Goal: Find specific page/section: Find specific page/section

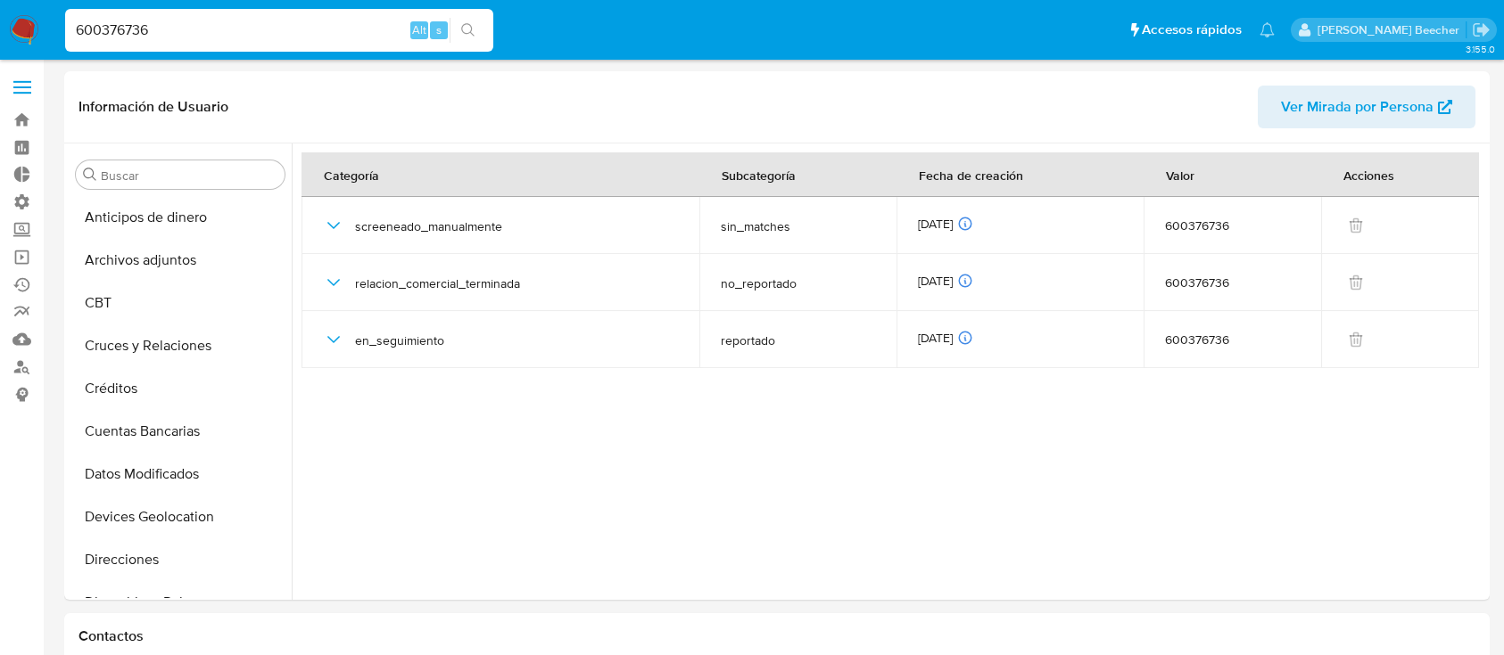
select select "10"
click at [288, 37] on input "600376736" at bounding box center [279, 30] width 428 height 23
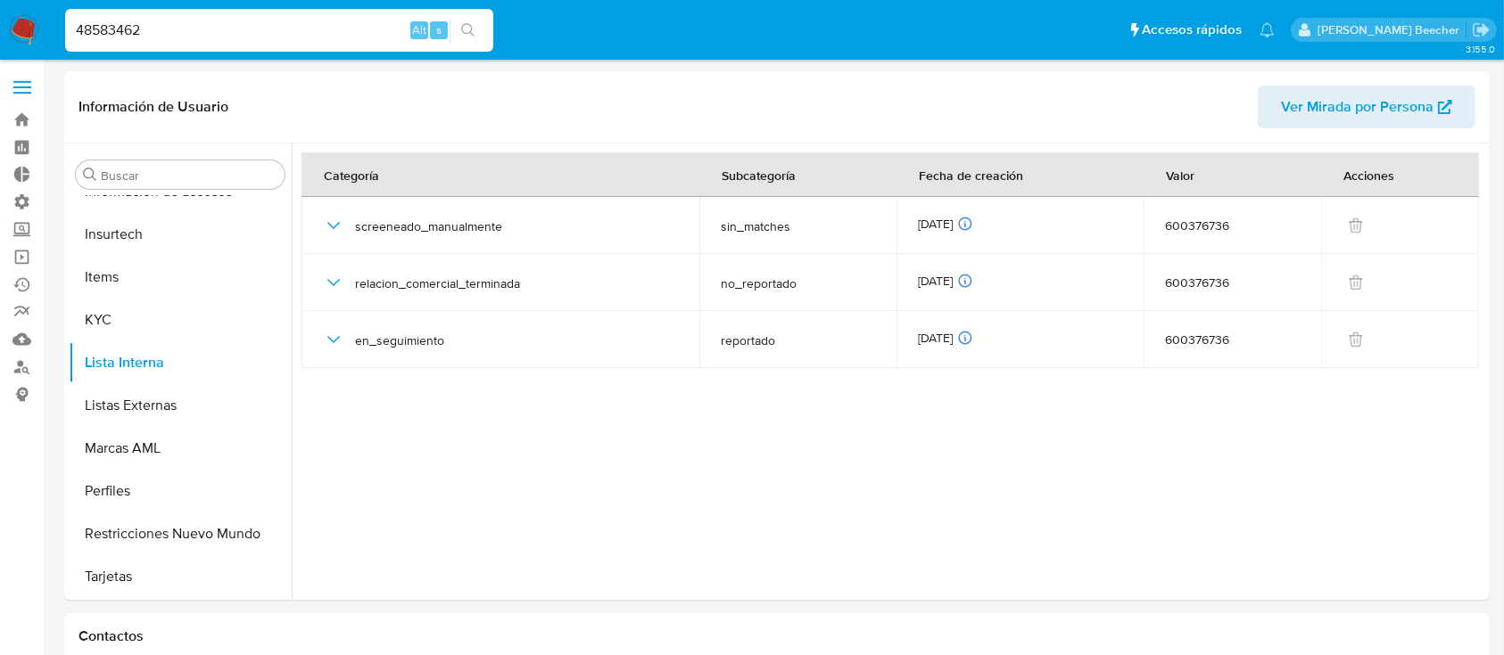
type input "48583462"
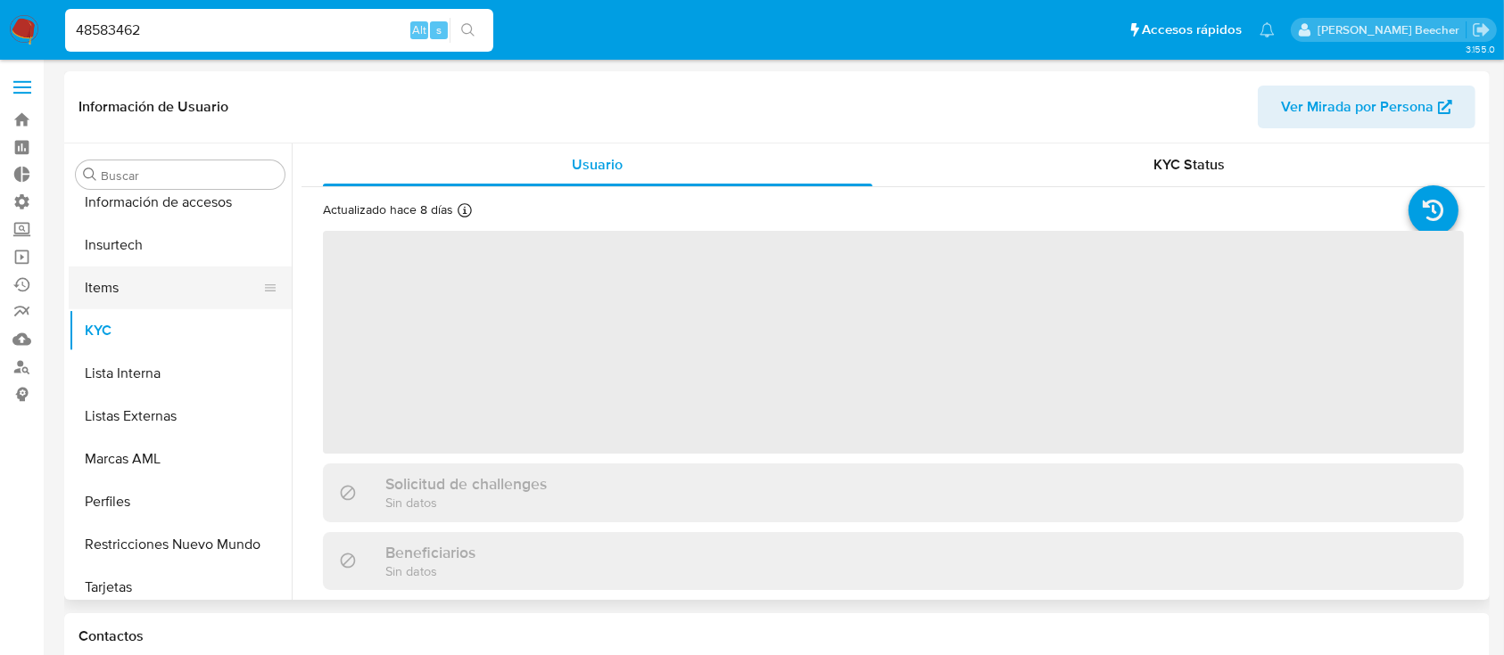
scroll to position [754, 0]
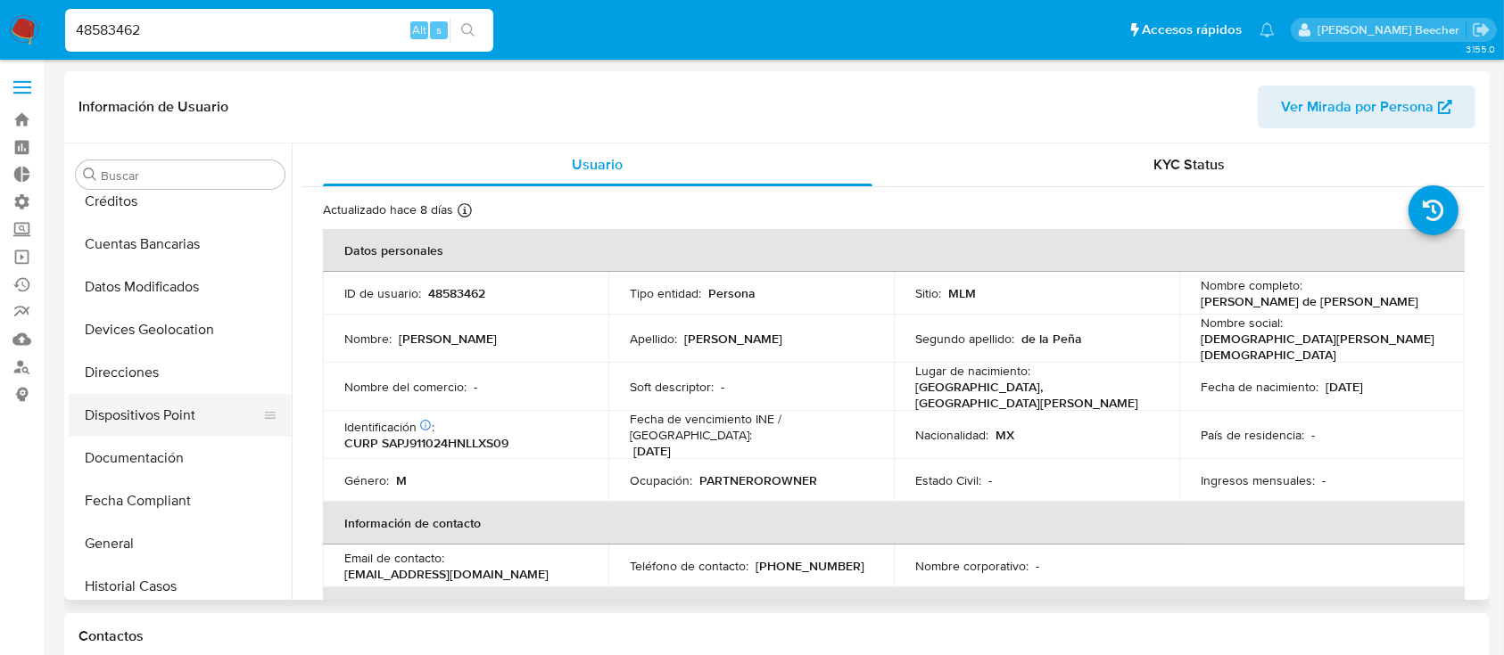
select select "10"
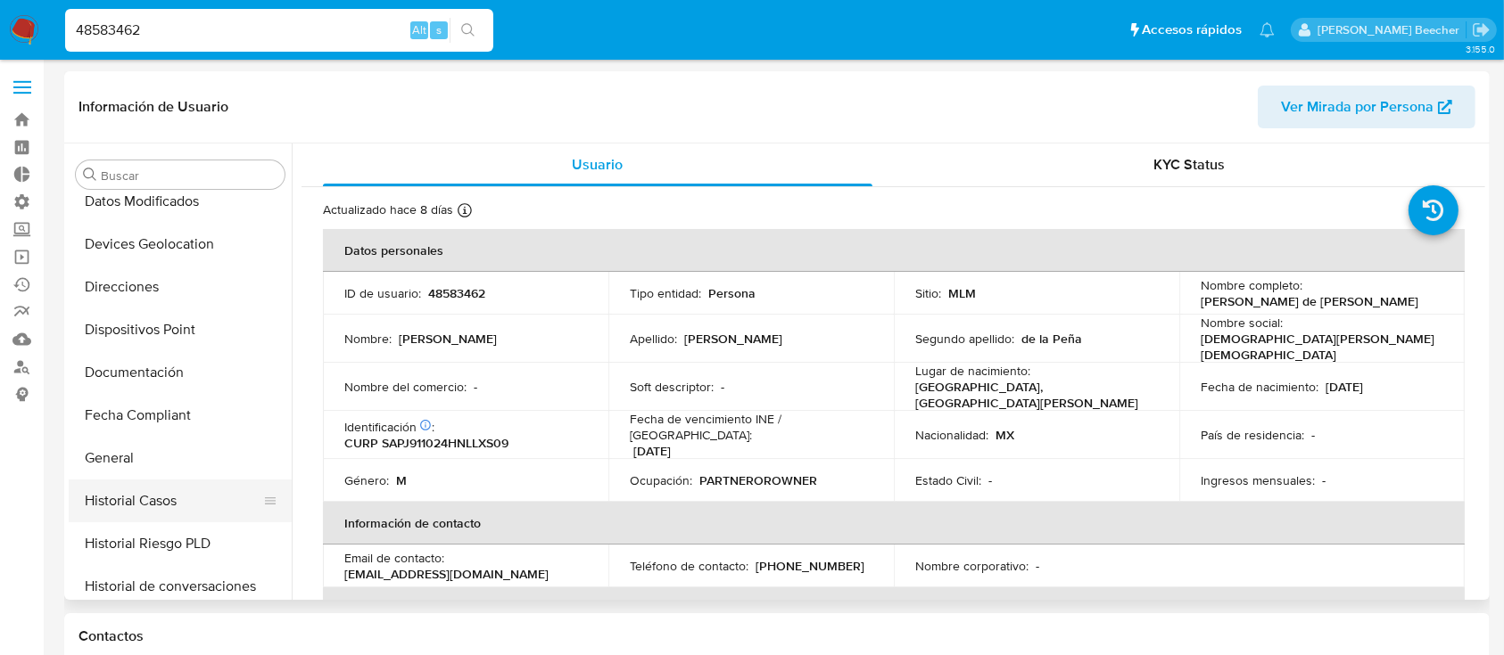
scroll to position [293, 0]
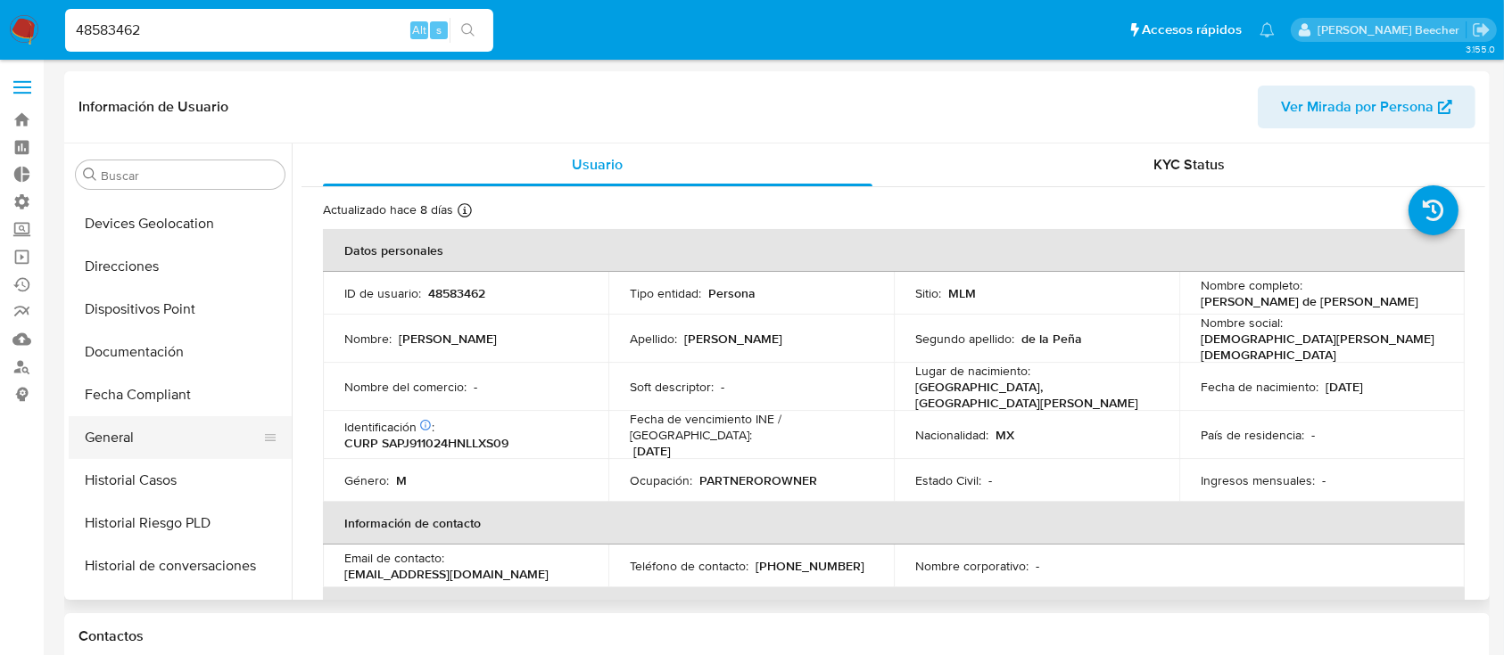
click at [152, 448] on button "General" at bounding box center [173, 437] width 209 height 43
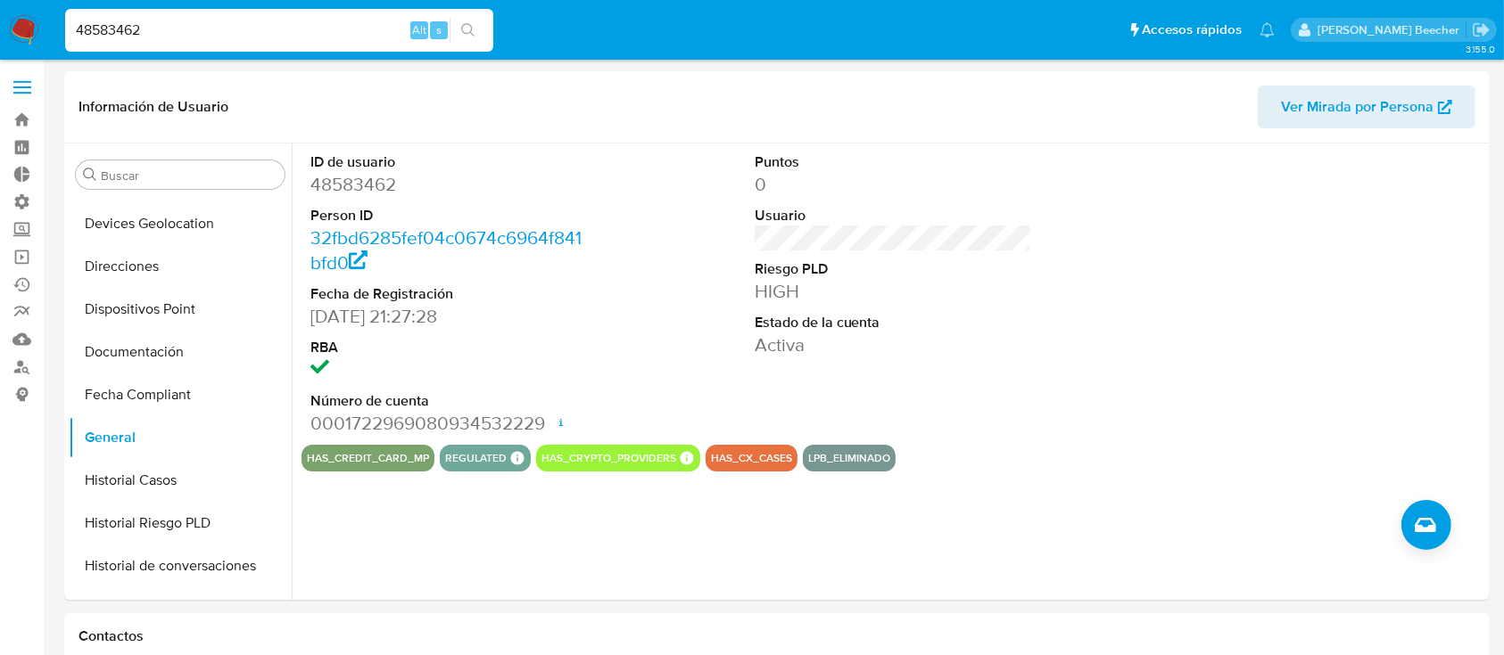
click at [218, 36] on input "48583462" at bounding box center [279, 30] width 428 height 23
click at [218, 35] on input "48583462" at bounding box center [279, 30] width 428 height 23
paste input "212966639"
type input "212966639"
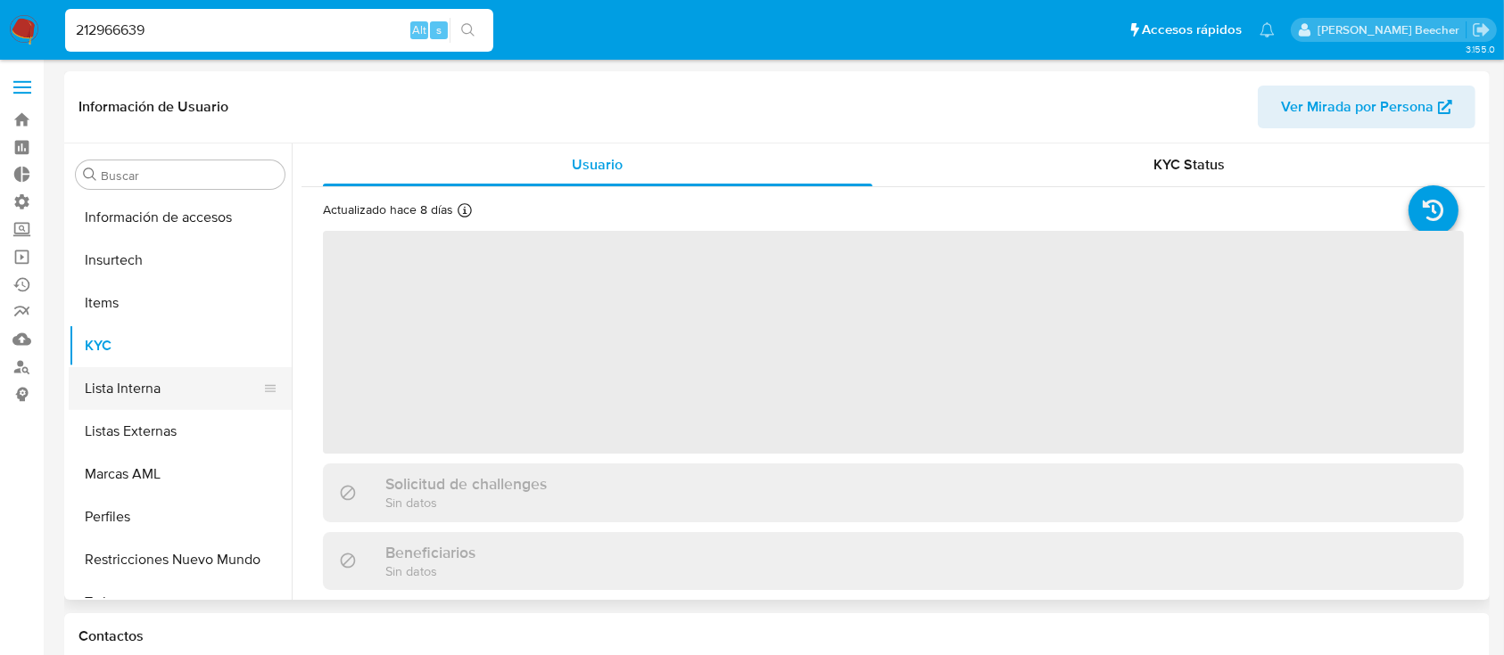
scroll to position [754, 0]
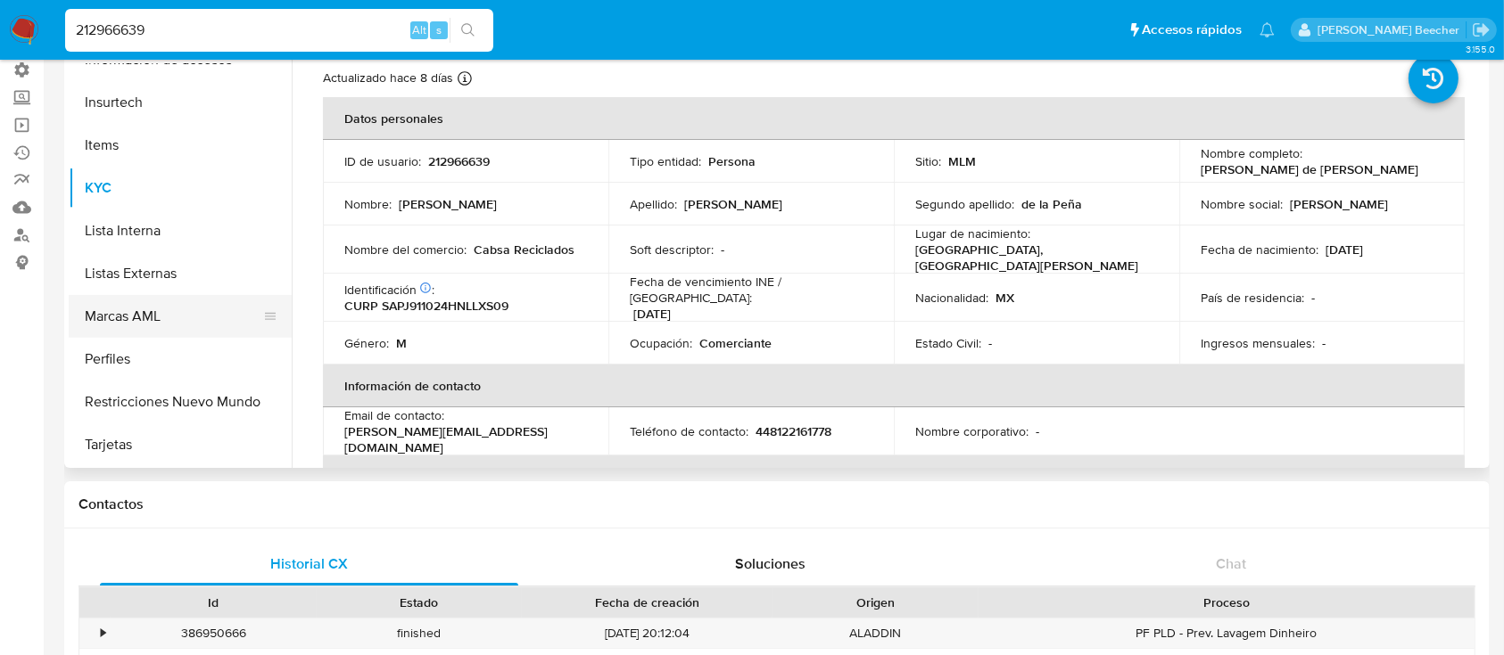
select select "10"
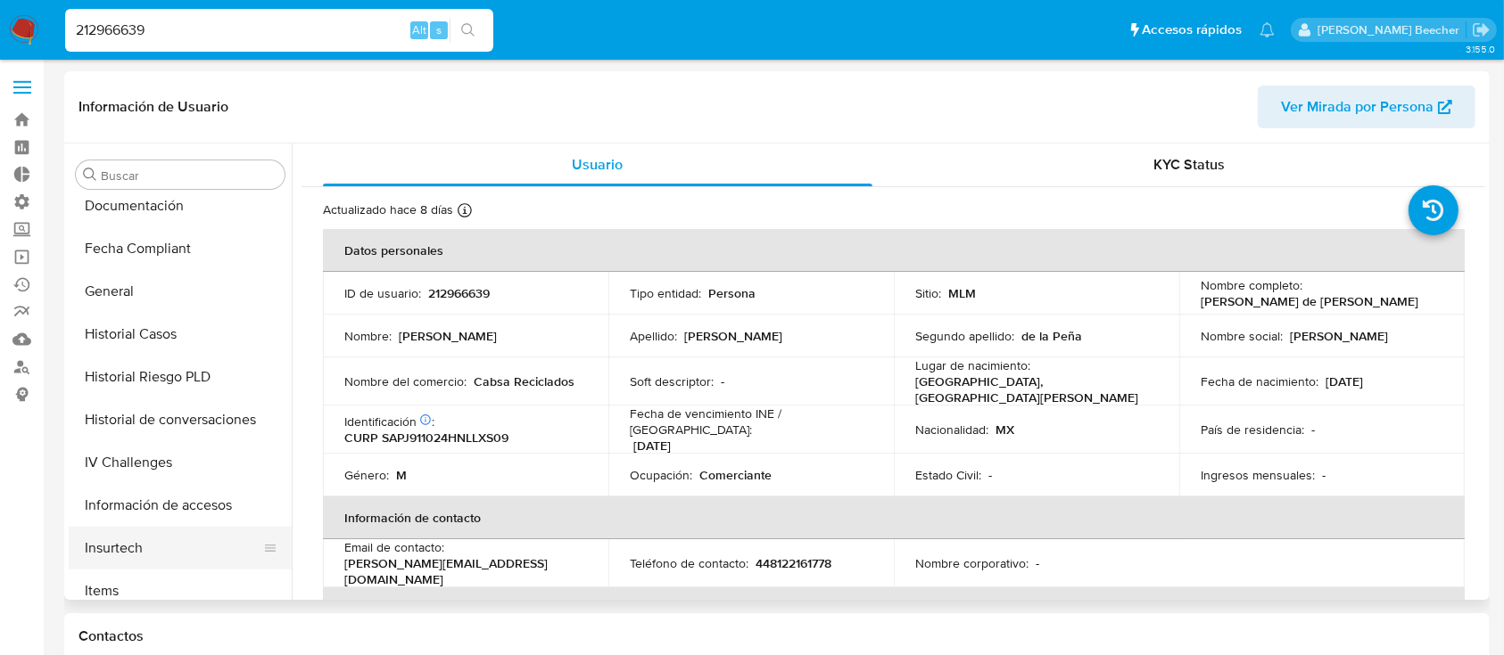
scroll to position [437, 0]
click at [202, 285] on button "General" at bounding box center [173, 294] width 209 height 43
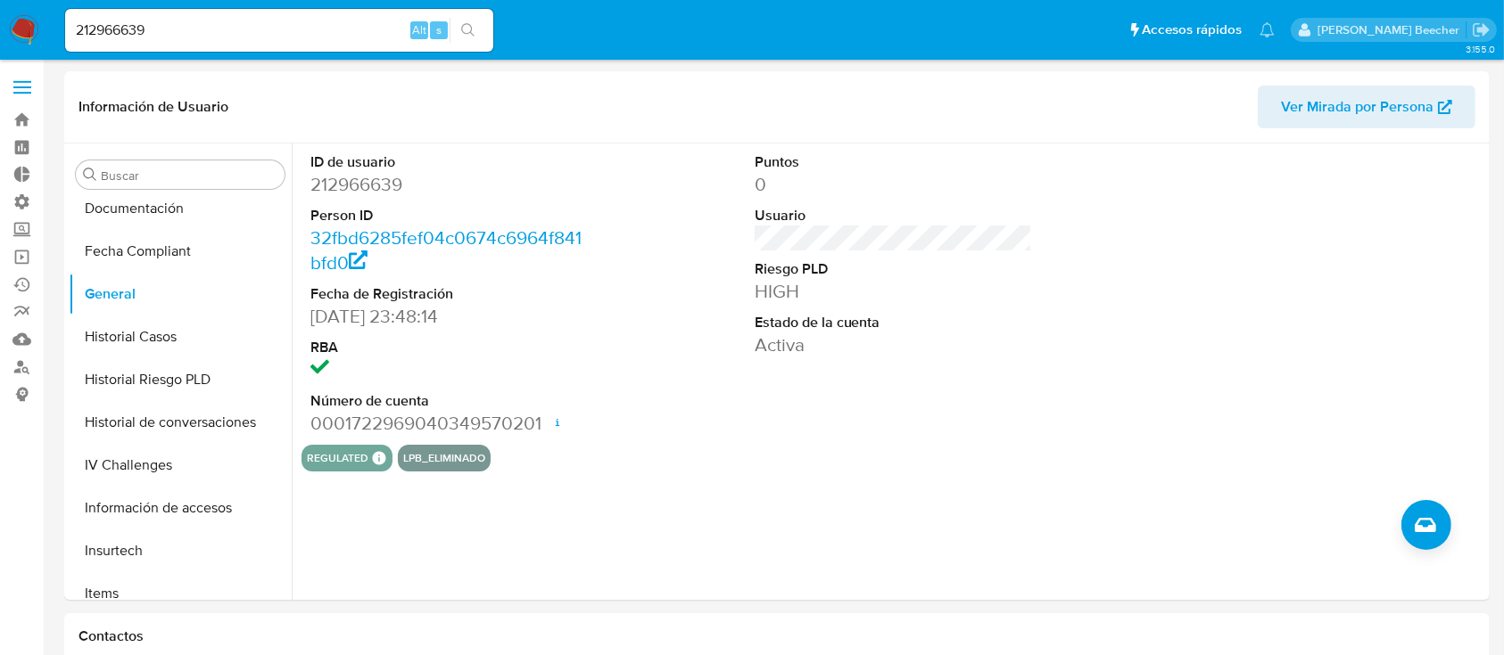
click at [276, 12] on div "212966639 Alt s" at bounding box center [279, 30] width 428 height 43
click at [266, 35] on input "212966639" at bounding box center [279, 30] width 428 height 23
drag, startPoint x: 266, startPoint y: 35, endPoint x: 274, endPoint y: 39, distance: 9.2
click at [266, 36] on input "212966639" at bounding box center [279, 30] width 428 height 23
paste input "38265530"
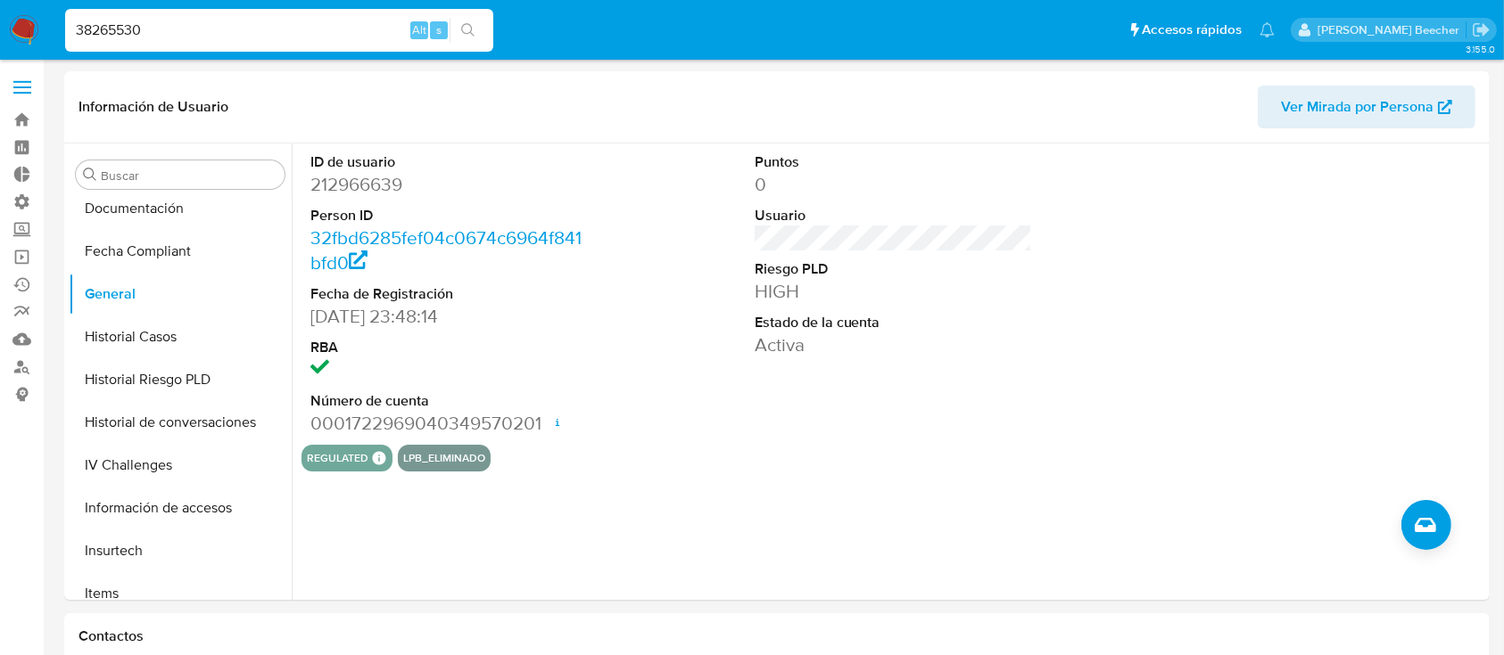
type input "38265530"
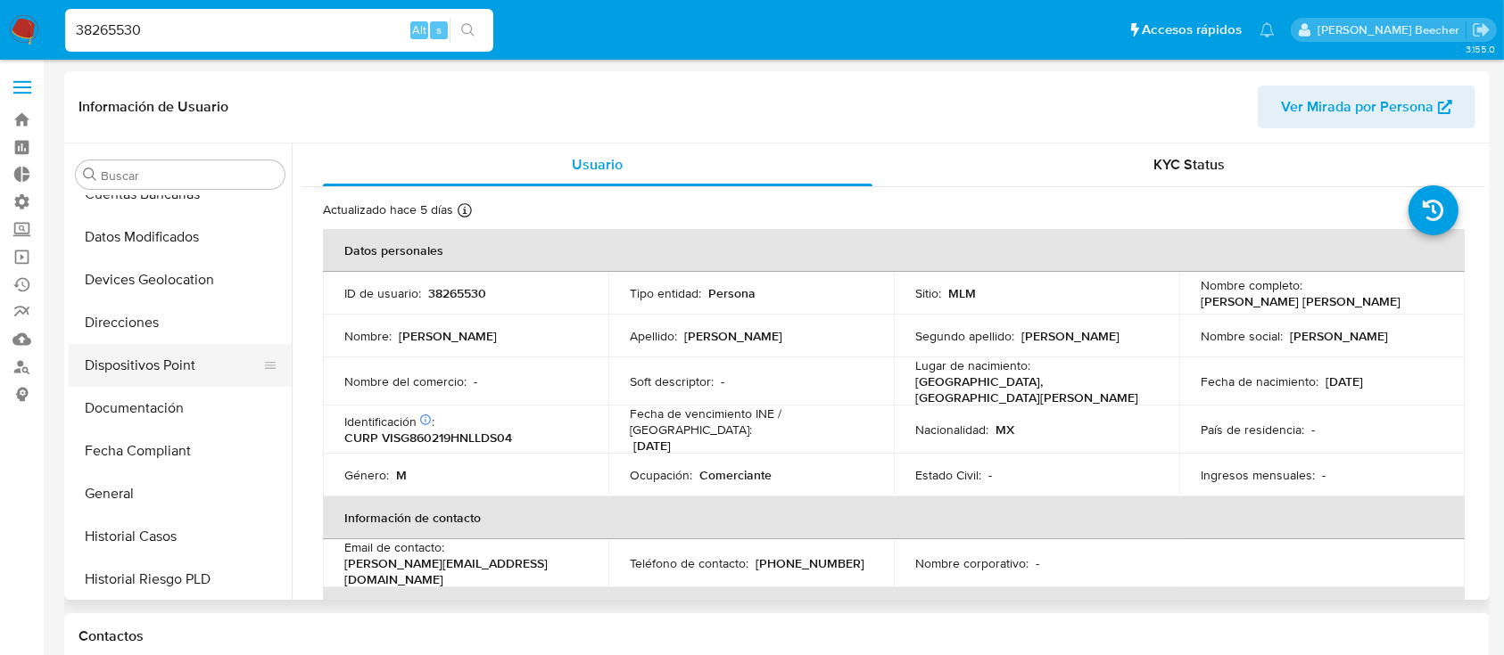
select select "10"
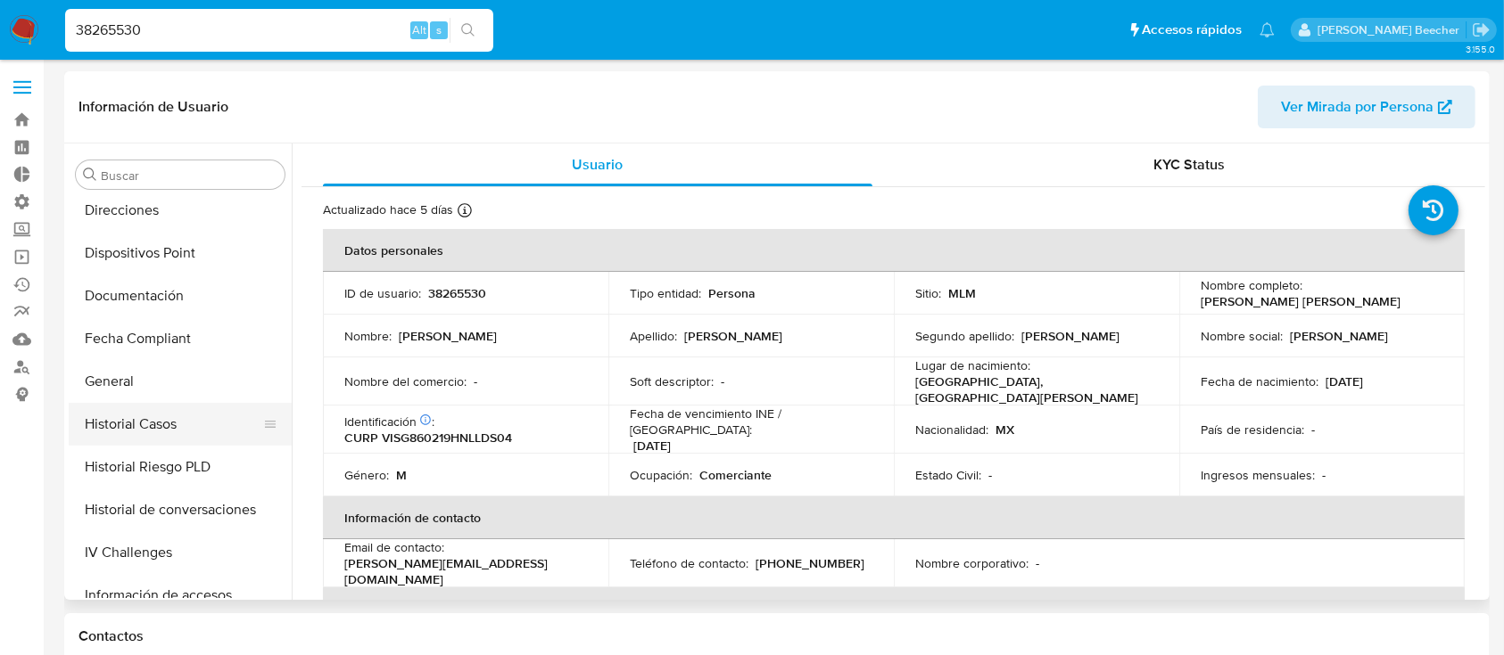
scroll to position [351, 0]
click at [150, 372] on button "General" at bounding box center [173, 379] width 209 height 43
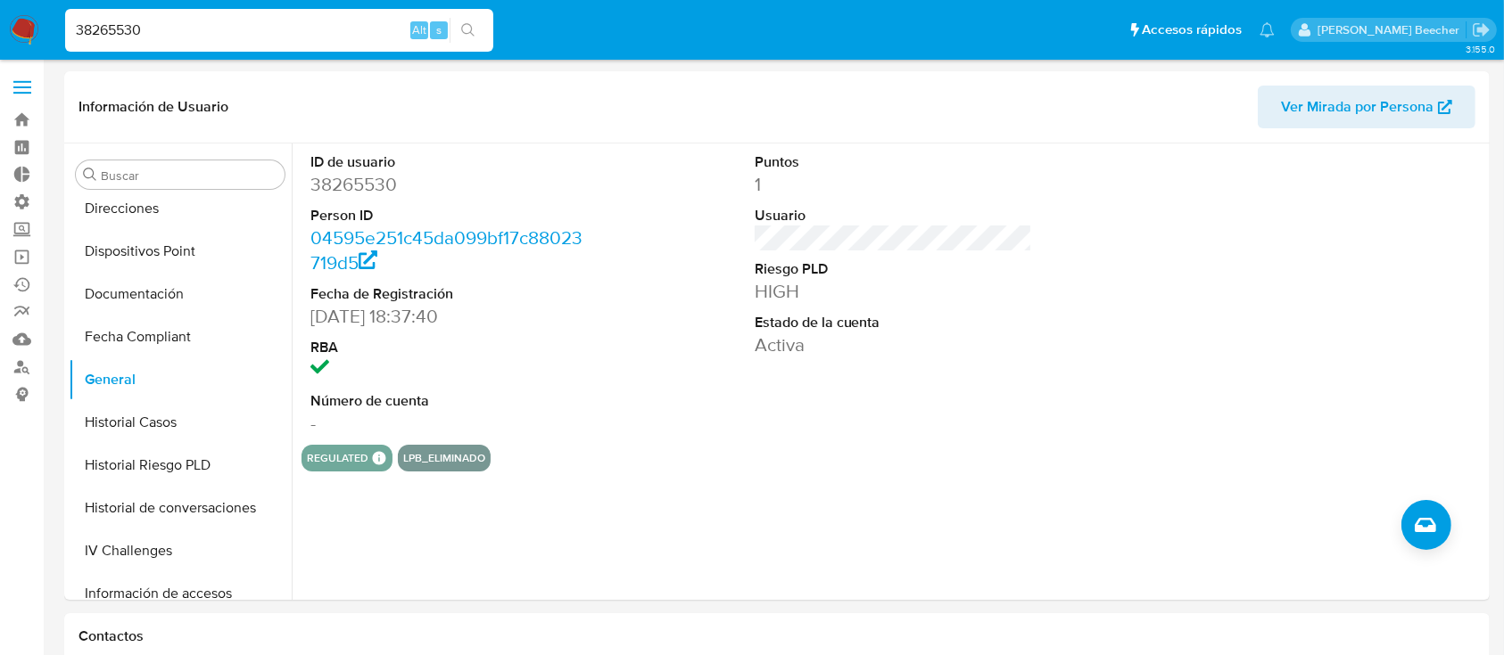
click at [201, 26] on input "38265530" at bounding box center [279, 30] width 428 height 23
click at [202, 26] on input "38265530" at bounding box center [279, 30] width 428 height 23
paste input "1013036341"
type input "1013036341"
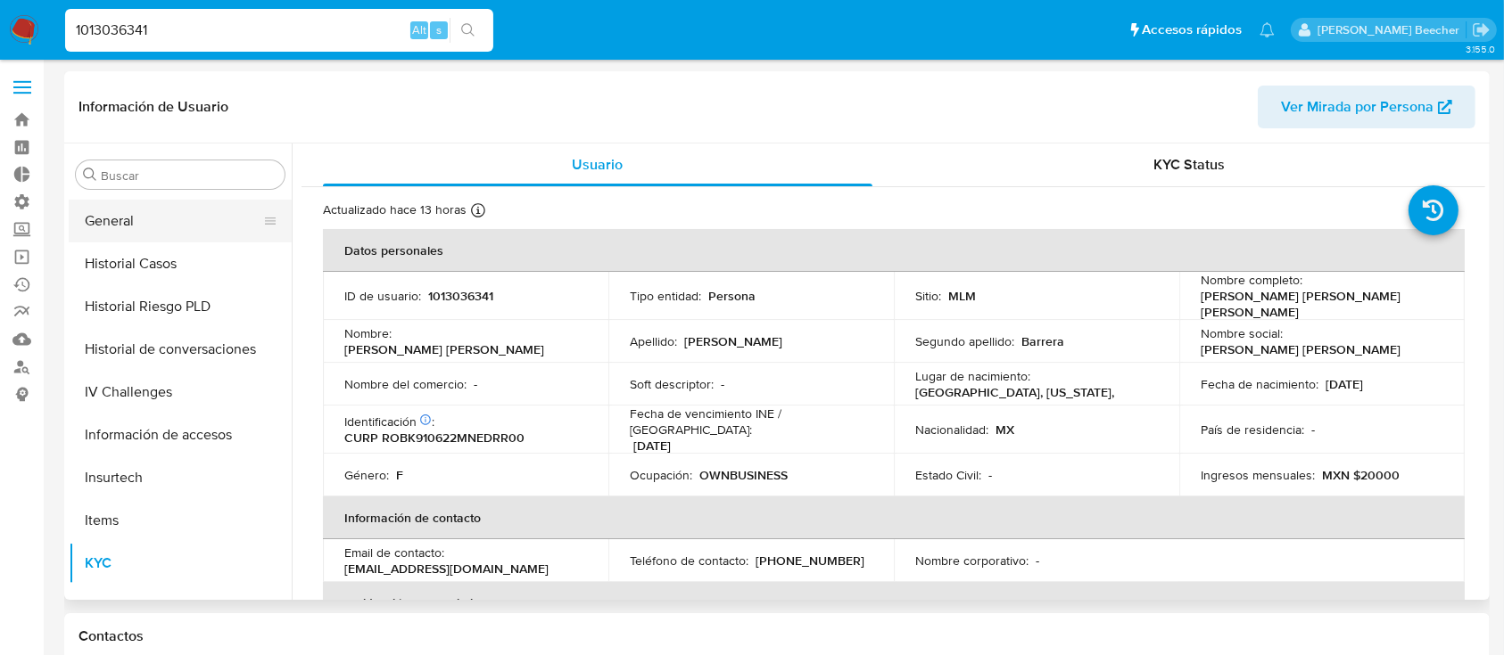
scroll to position [422, 0]
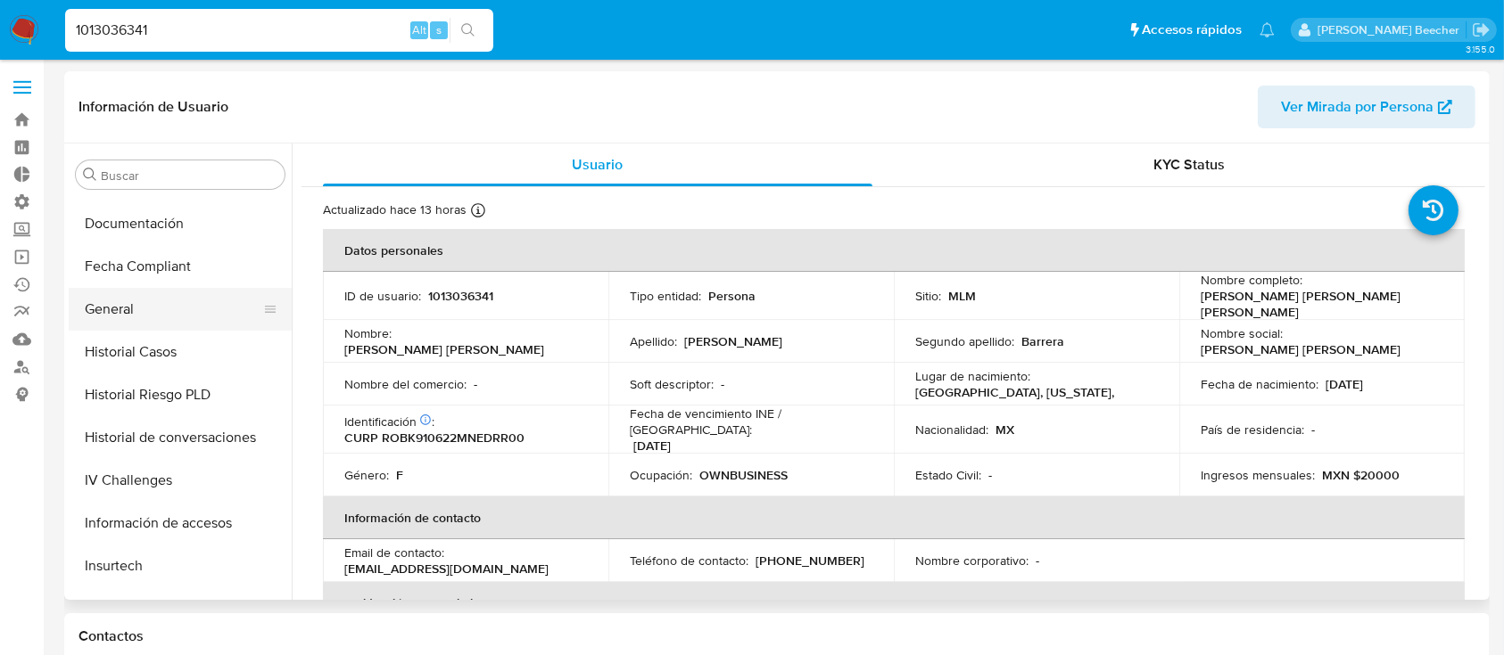
select select "10"
drag, startPoint x: 161, startPoint y: 295, endPoint x: 268, endPoint y: 317, distance: 109.1
click at [161, 296] on button "General" at bounding box center [173, 309] width 209 height 43
